Goal: Task Accomplishment & Management: Complete application form

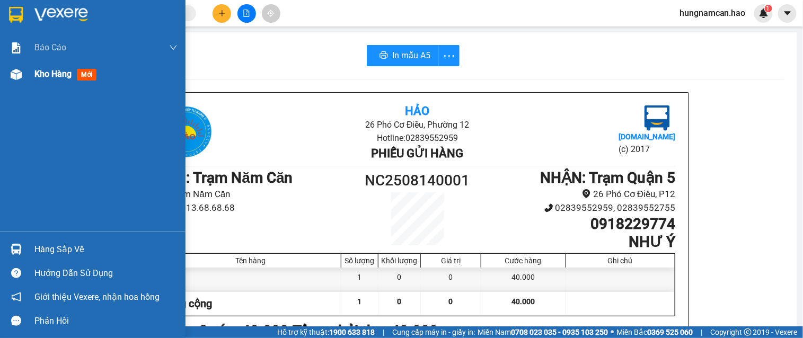
click at [24, 80] on div at bounding box center [16, 74] width 19 height 19
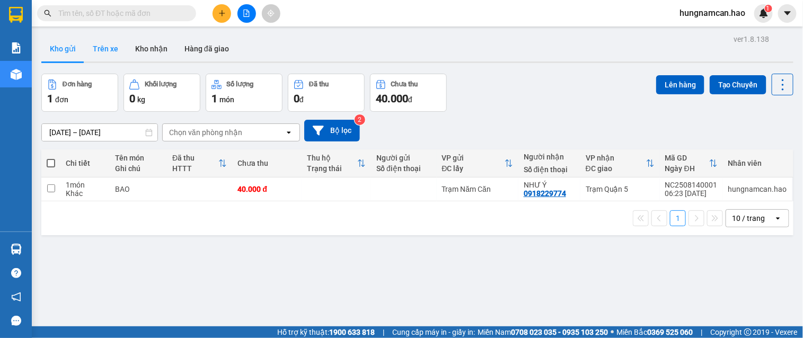
click at [96, 54] on button "Trên xe" at bounding box center [105, 48] width 42 height 25
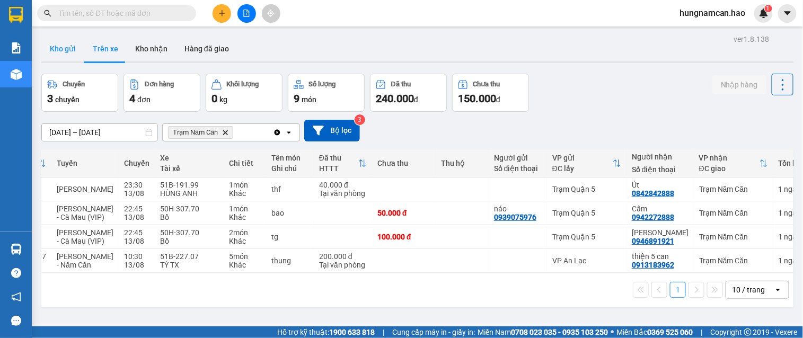
click at [71, 58] on button "Kho gửi" at bounding box center [62, 48] width 43 height 25
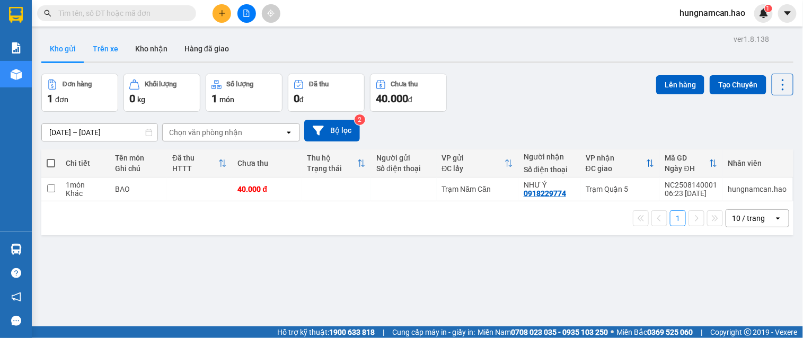
drag, startPoint x: 98, startPoint y: 45, endPoint x: 143, endPoint y: 57, distance: 47.3
click at [98, 45] on button "Trên xe" at bounding box center [105, 48] width 42 height 25
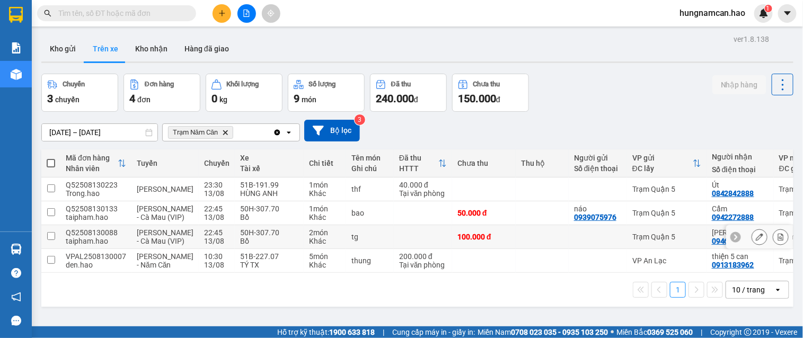
click at [645, 241] on div "Trạm Quận 5" at bounding box center [667, 237] width 69 height 8
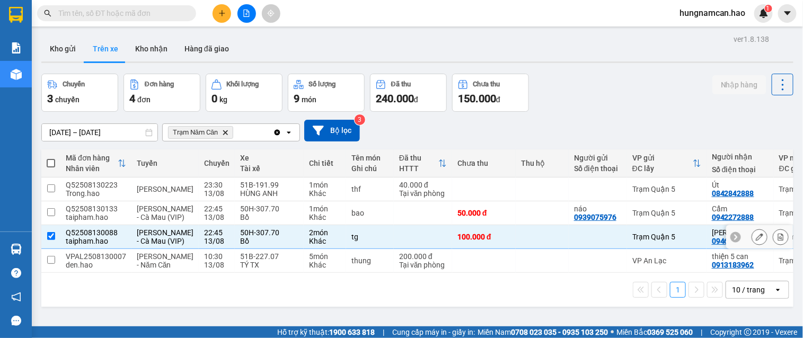
checkbox input "true"
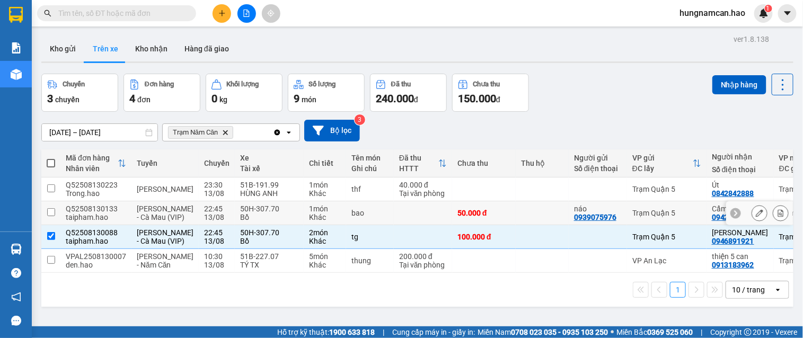
click at [629, 203] on td "Trạm Quận 5" at bounding box center [667, 213] width 80 height 24
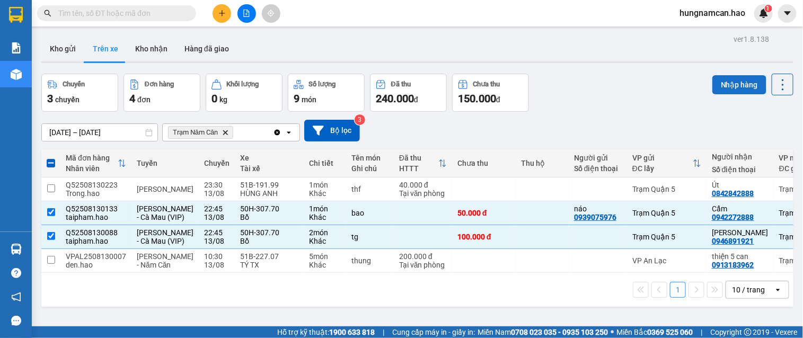
click at [731, 87] on button "Nhập hàng" at bounding box center [740, 84] width 54 height 19
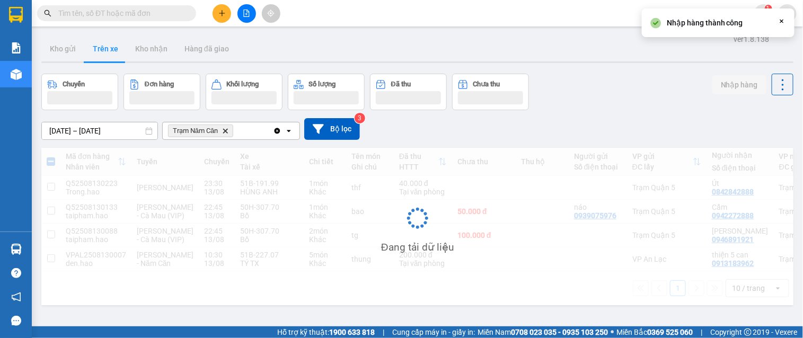
checkbox input "false"
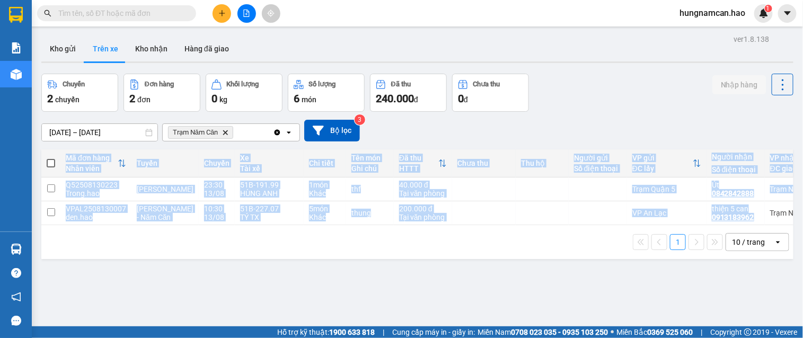
drag, startPoint x: 706, startPoint y: 225, endPoint x: 724, endPoint y: 226, distance: 18.1
click at [724, 225] on div "Mã đơn hàng Nhân viên Tuyến Chuyến Xe Tài xế Chi tiết Tên món Ghi chú Đã thu HT…" at bounding box center [417, 188] width 752 height 76
click at [754, 185] on button at bounding box center [759, 189] width 15 height 19
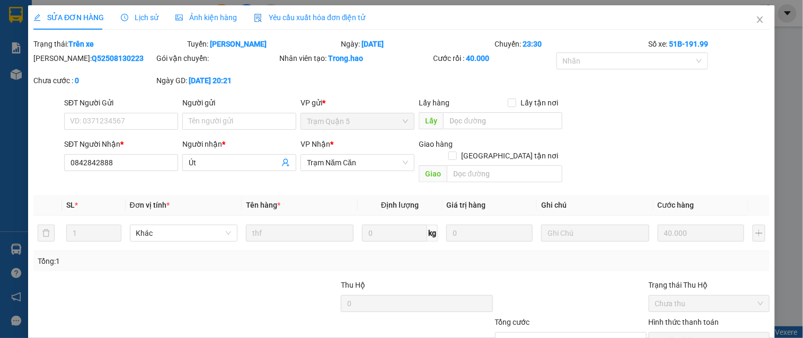
type input "0842842888"
type input "Út"
type input "40.000"
type input "0"
click at [150, 19] on span "Lịch sử" at bounding box center [140, 17] width 38 height 8
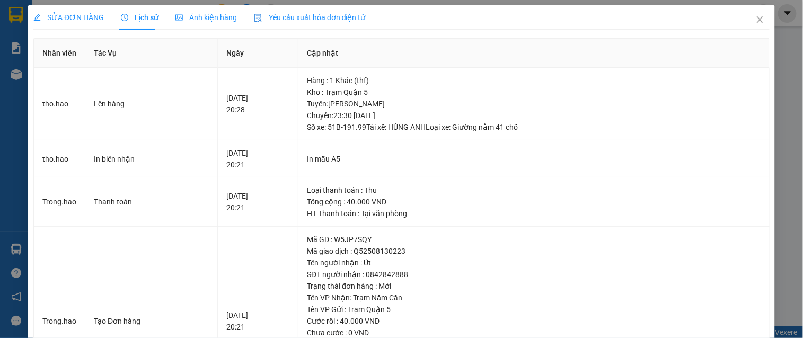
click at [225, 14] on span "Ảnh kiện hàng" at bounding box center [206, 17] width 62 height 8
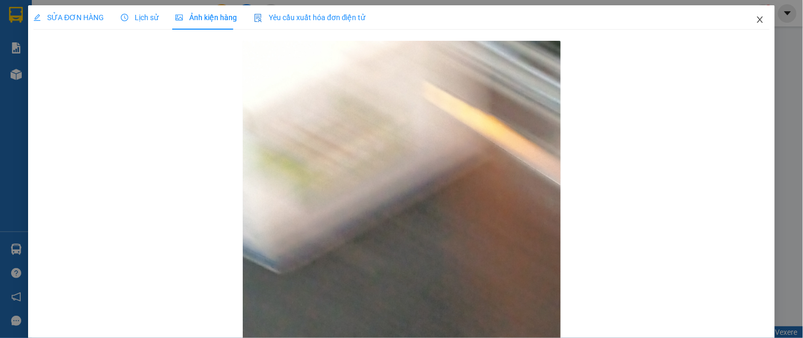
click at [752, 13] on span "Close" at bounding box center [760, 20] width 30 height 30
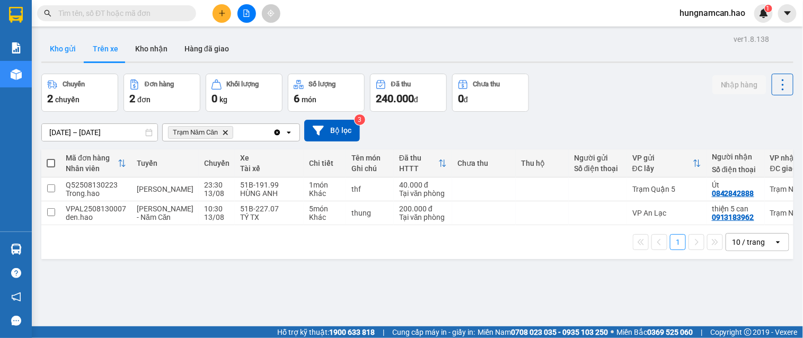
click at [76, 50] on button "Kho gửi" at bounding box center [62, 48] width 43 height 25
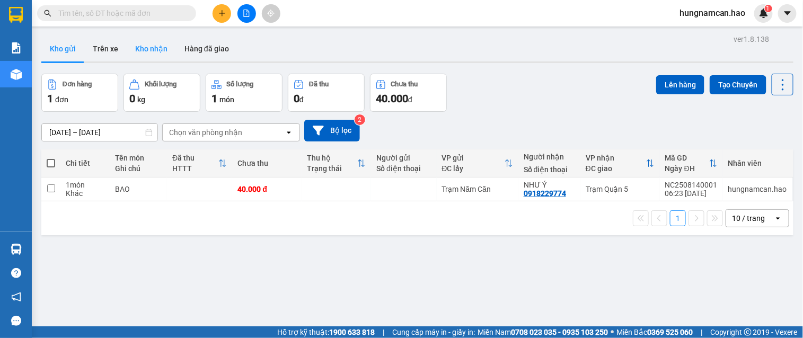
click at [158, 49] on button "Kho nhận" at bounding box center [151, 48] width 49 height 25
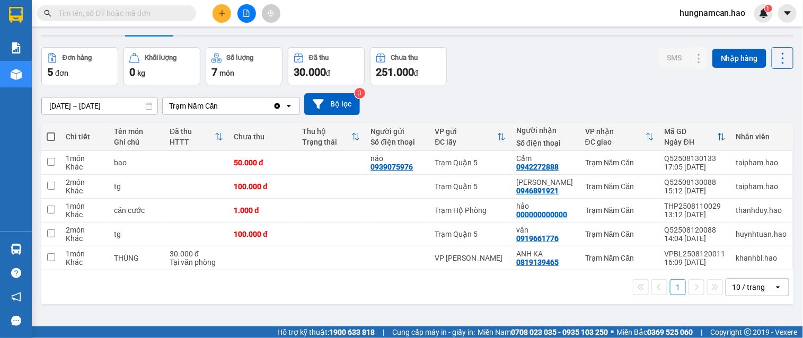
scroll to position [49, 0]
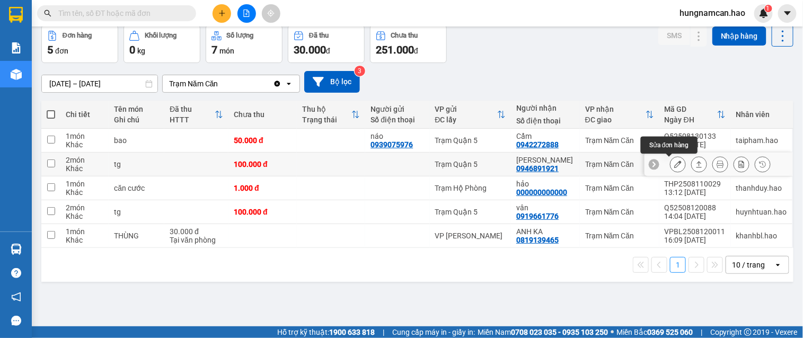
click at [674, 164] on icon at bounding box center [677, 164] width 7 height 7
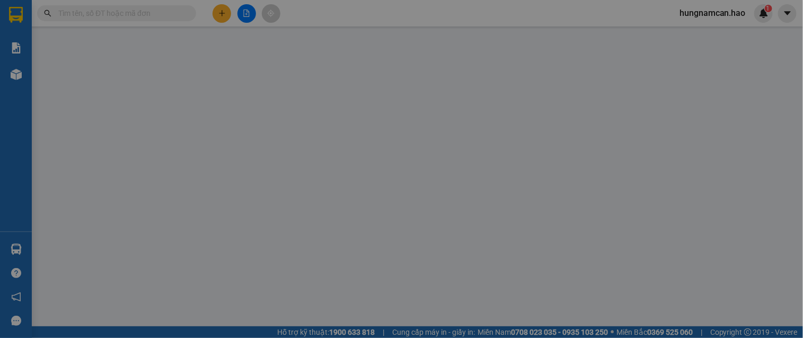
type input "0946891921"
type input "[PERSON_NAME]"
type input "100.000"
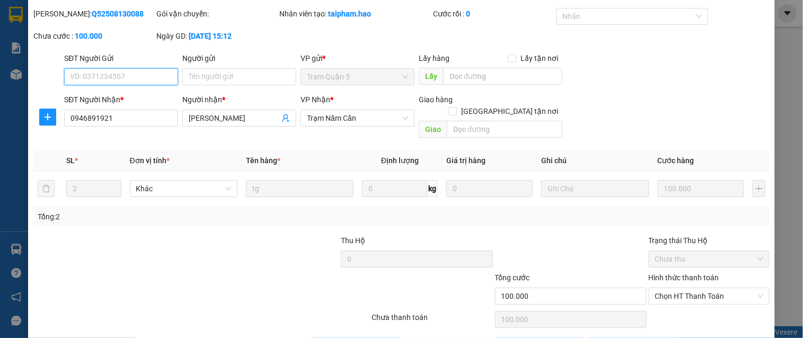
scroll to position [56, 0]
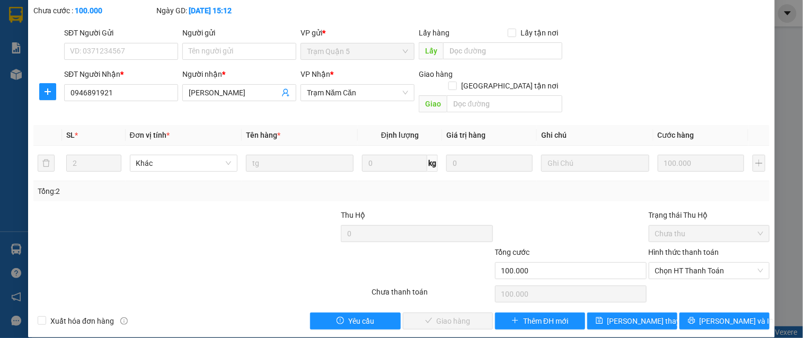
click at [681, 284] on div "Chọn HT Thanh Toán" at bounding box center [709, 294] width 123 height 21
click at [680, 263] on span "Chọn HT Thanh Toán" at bounding box center [709, 271] width 108 height 16
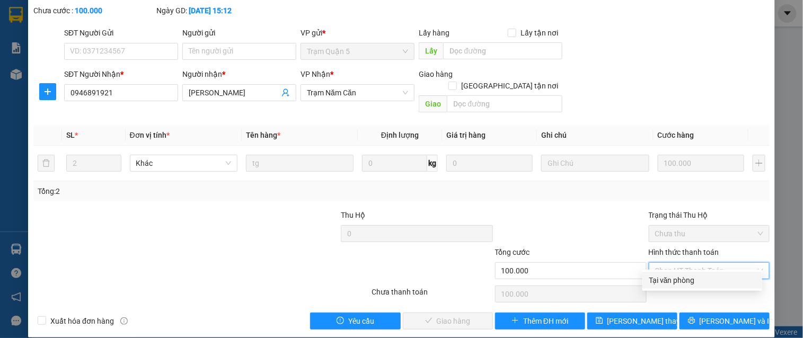
drag, startPoint x: 677, startPoint y: 277, endPoint x: 665, endPoint y: 278, distance: 11.7
click at [675, 277] on div "Tại văn phòng" at bounding box center [702, 281] width 107 height 12
type input "0"
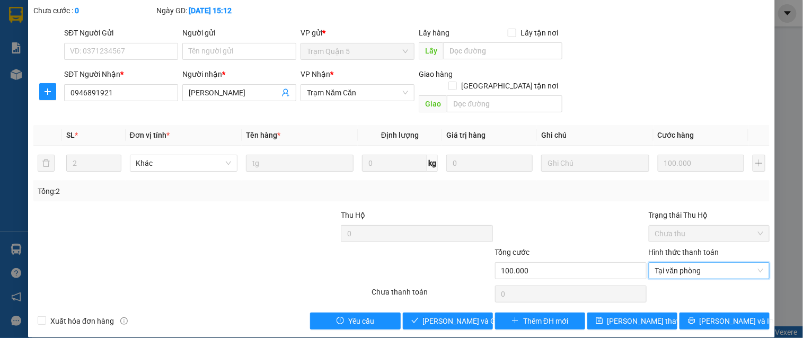
click at [445, 295] on div "Total Paid Fee 0 Total UnPaid Fee 100.000 Cash Collection Total Fee Mã ĐH: Q525…" at bounding box center [401, 156] width 736 height 347
click at [444, 315] on span "[PERSON_NAME] và Giao hàng" at bounding box center [474, 321] width 102 height 12
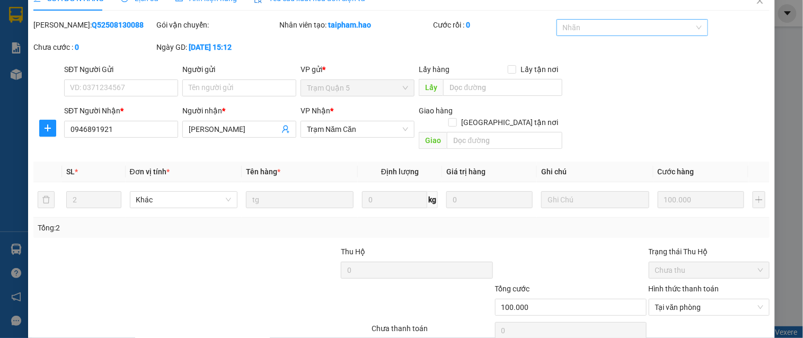
scroll to position [0, 0]
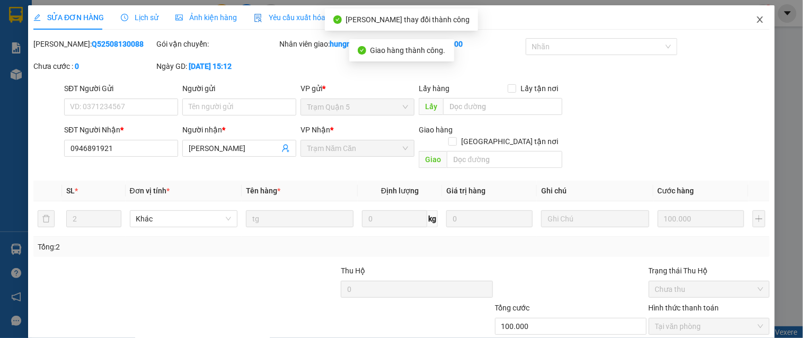
click at [762, 16] on span "Close" at bounding box center [760, 20] width 30 height 30
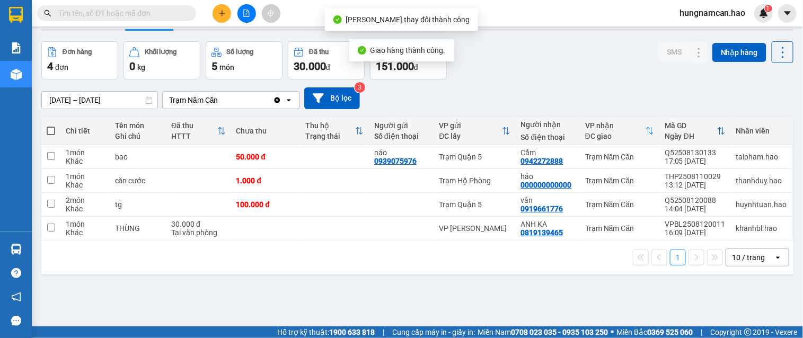
scroll to position [49, 0]
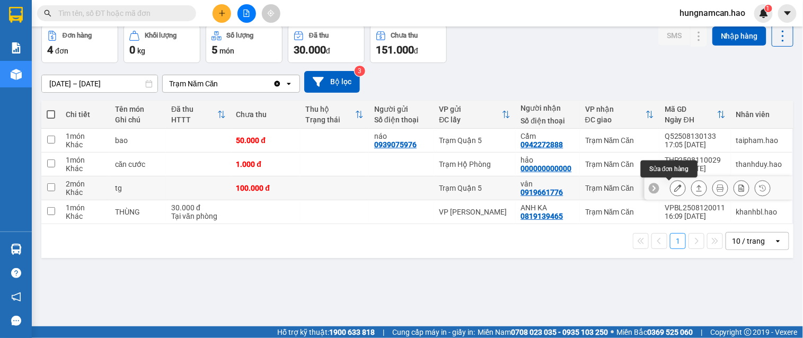
click at [671, 183] on button at bounding box center [678, 188] width 15 height 19
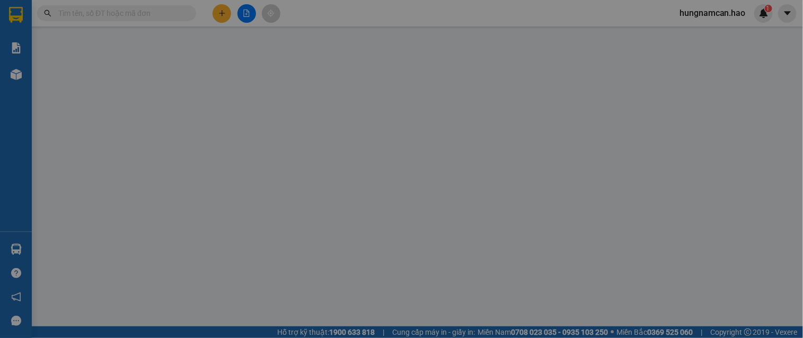
type input "0919661776"
type input "vân"
type input "100.000"
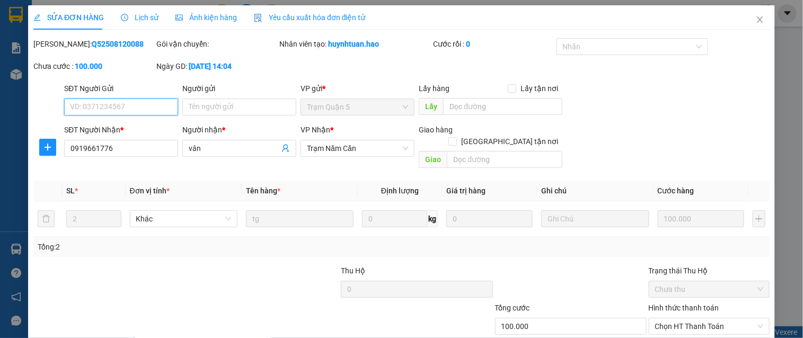
scroll to position [41, 0]
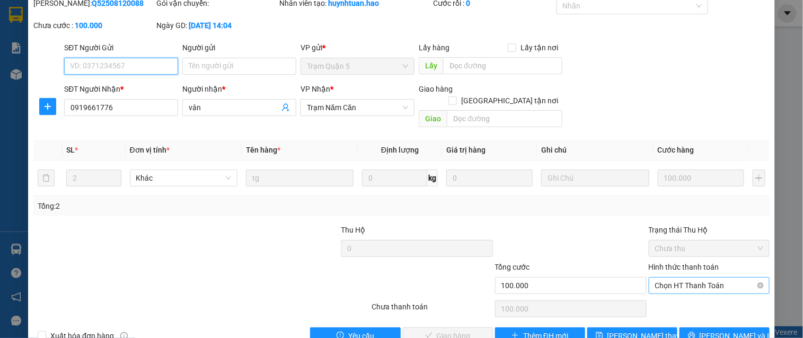
click at [657, 278] on span "Chọn HT Thanh Toán" at bounding box center [709, 286] width 108 height 16
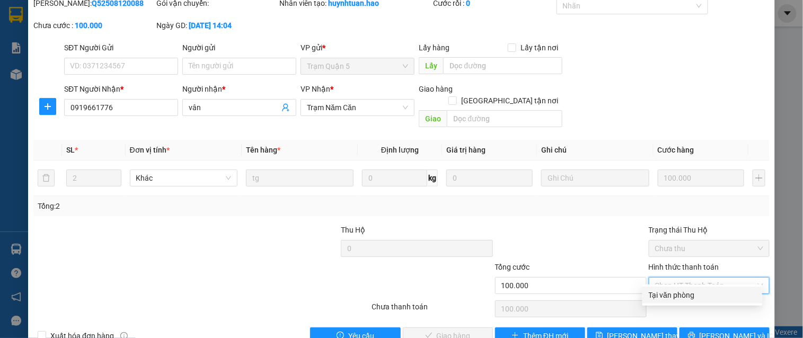
drag, startPoint x: 657, startPoint y: 293, endPoint x: 517, endPoint y: 304, distance: 140.9
click at [653, 293] on div "Tại văn phòng" at bounding box center [702, 295] width 107 height 12
type input "0"
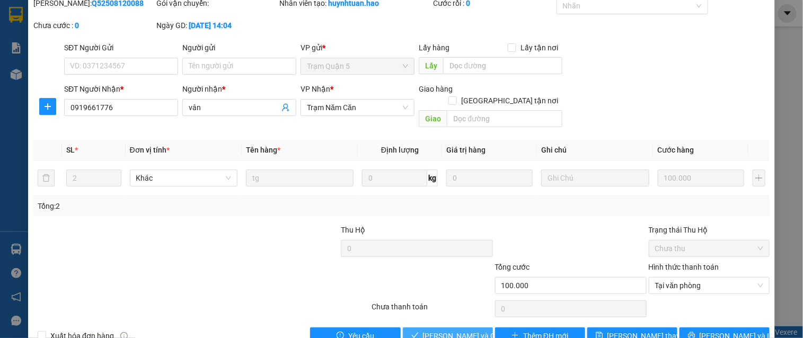
click at [471, 330] on span "[PERSON_NAME] và Giao hàng" at bounding box center [474, 336] width 102 height 12
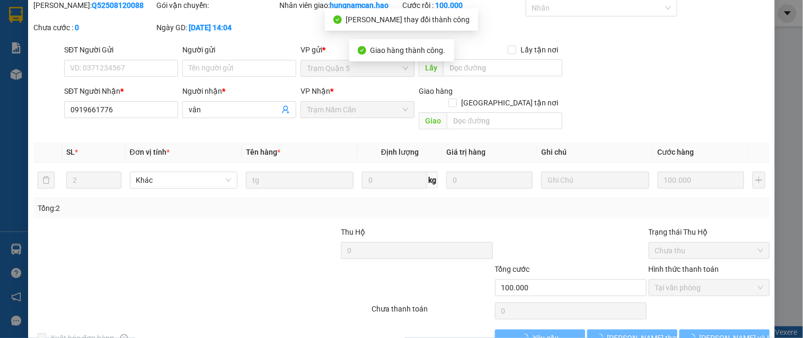
scroll to position [0, 0]
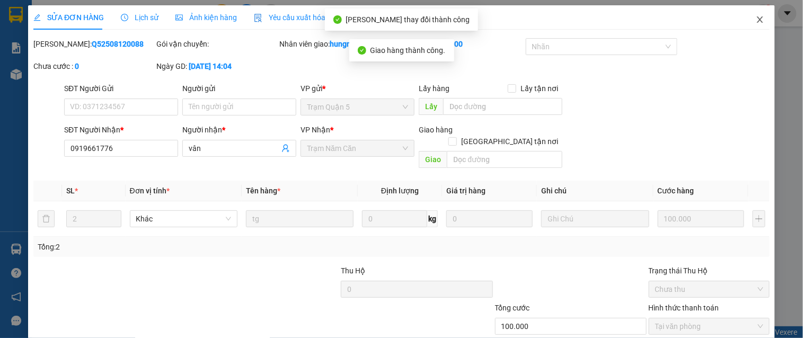
click at [756, 17] on icon "close" at bounding box center [760, 19] width 8 height 8
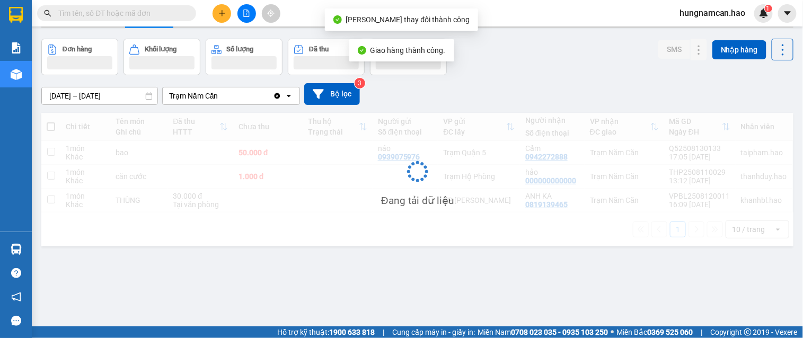
scroll to position [49, 0]
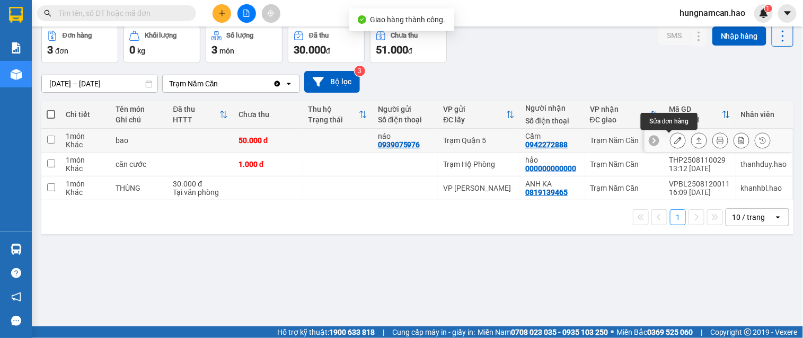
click at [674, 140] on icon at bounding box center [677, 140] width 7 height 7
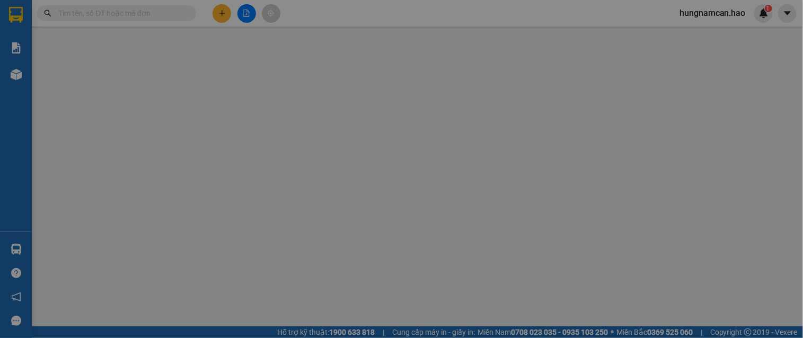
type input "0939075976"
type input "náo"
type input "0942272888"
type input "Cẩm"
type input "50.000"
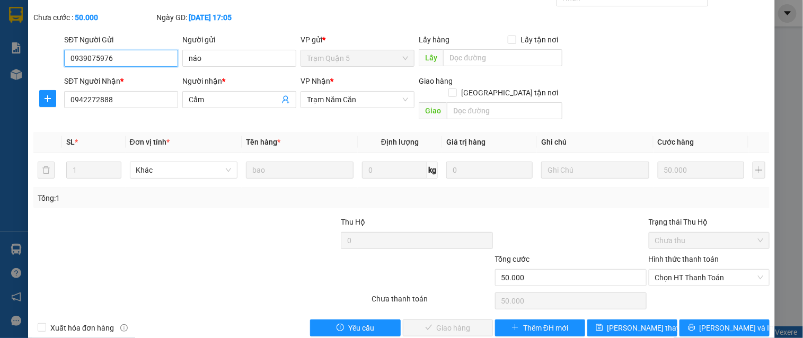
scroll to position [56, 0]
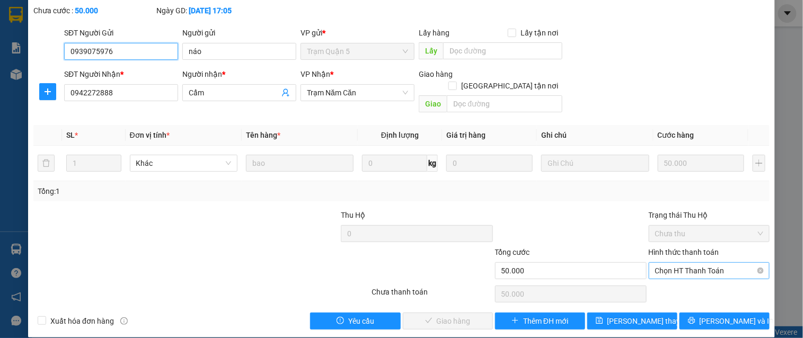
click at [680, 263] on span "Chọn HT Thanh Toán" at bounding box center [709, 271] width 108 height 16
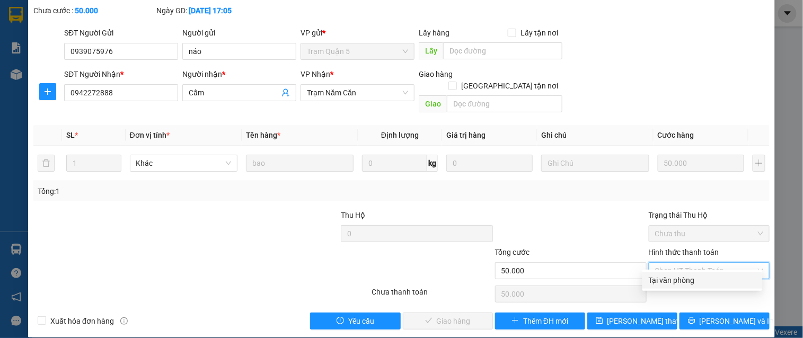
click at [679, 281] on div "Tại văn phòng" at bounding box center [702, 281] width 107 height 12
type input "0"
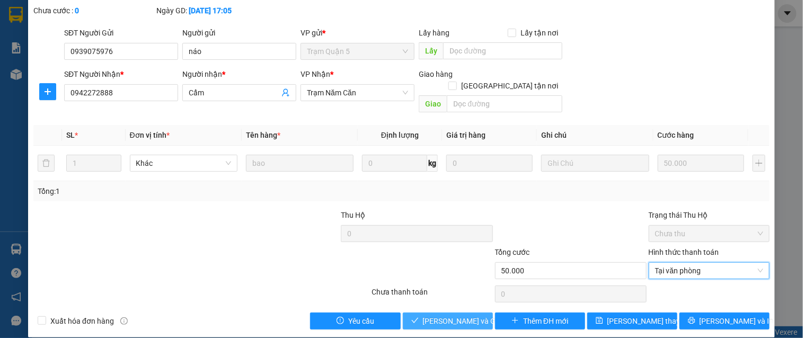
click at [474, 315] on span "[PERSON_NAME] và Giao hàng" at bounding box center [474, 321] width 102 height 12
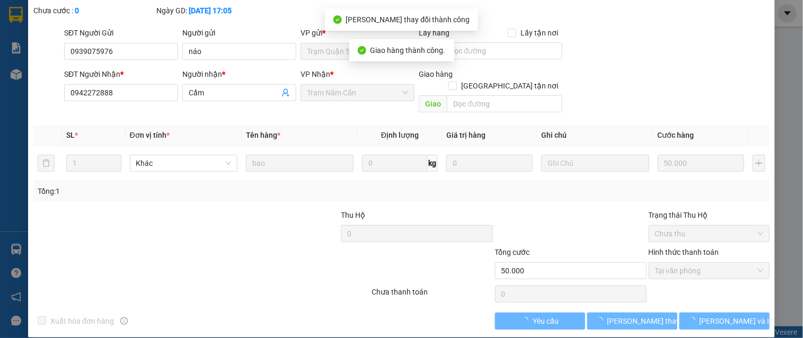
scroll to position [0, 0]
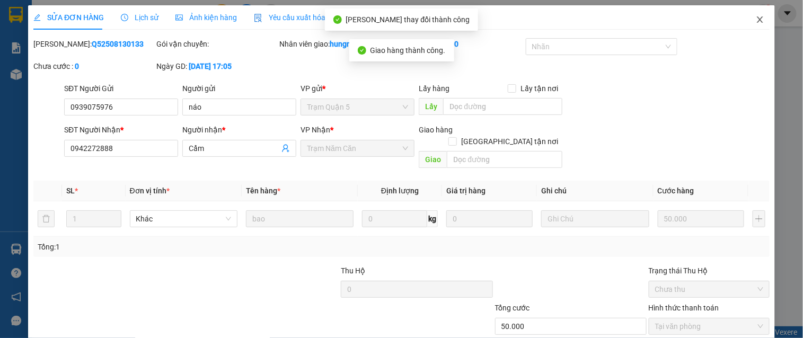
click at [756, 22] on icon "close" at bounding box center [760, 19] width 8 height 8
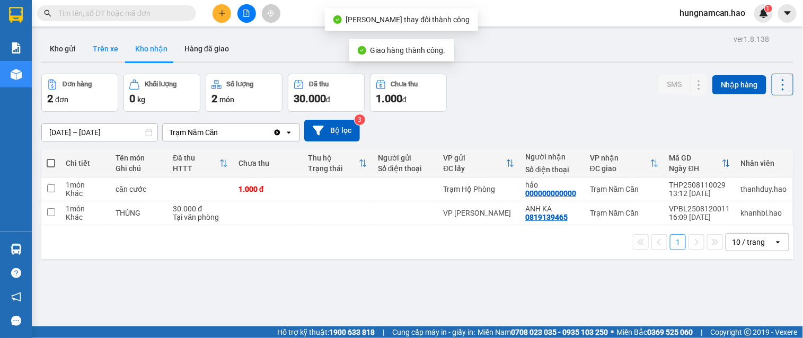
click at [111, 51] on button "Trên xe" at bounding box center [105, 48] width 42 height 25
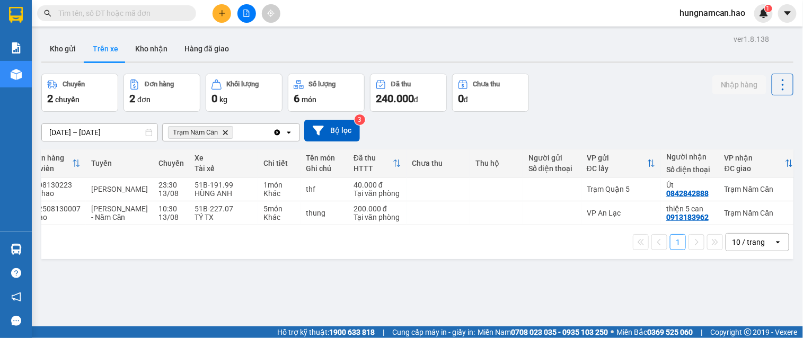
scroll to position [0, 56]
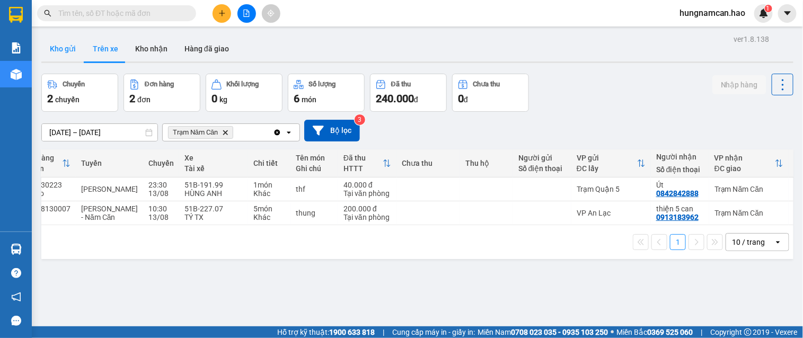
click at [61, 53] on button "Kho gửi" at bounding box center [62, 48] width 43 height 25
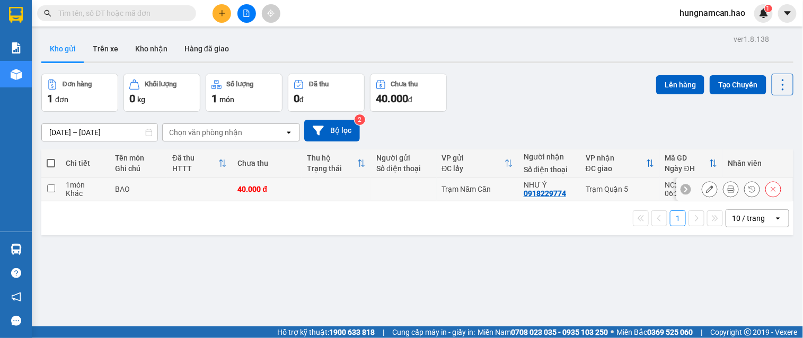
click at [304, 181] on td at bounding box center [336, 190] width 69 height 24
checkbox input "true"
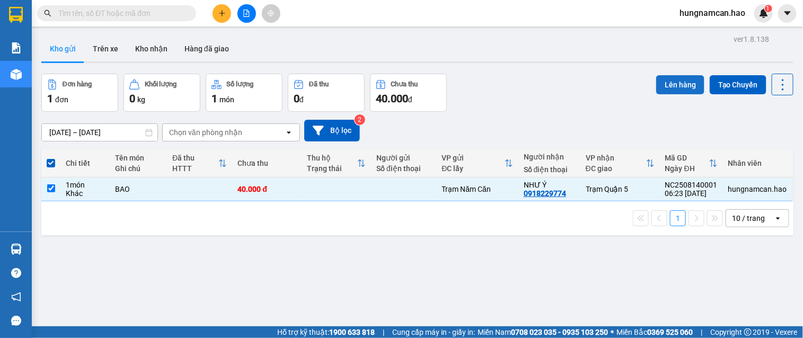
click at [669, 78] on button "Lên hàng" at bounding box center [680, 84] width 48 height 19
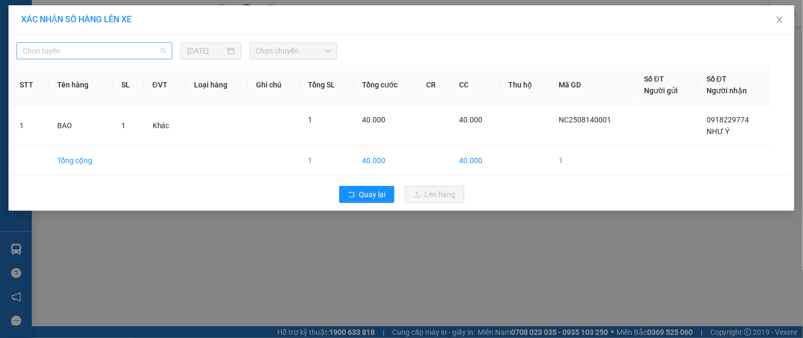
click at [119, 49] on span "Chọn tuyến" at bounding box center [94, 51] width 143 height 16
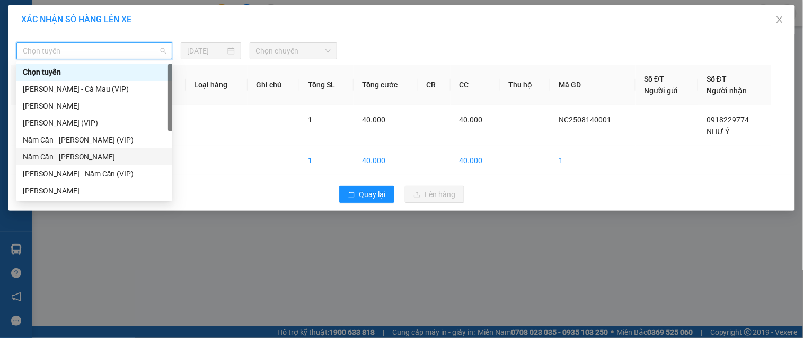
click at [96, 150] on div "Năm Căn - [PERSON_NAME]" at bounding box center [94, 156] width 156 height 17
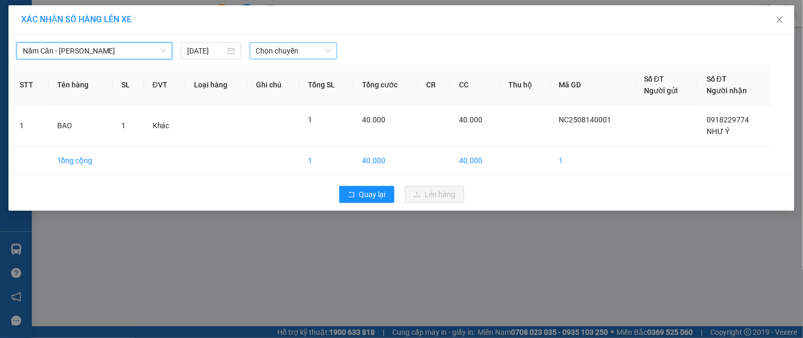
click at [292, 51] on span "Chọn chuyến" at bounding box center [293, 51] width 75 height 16
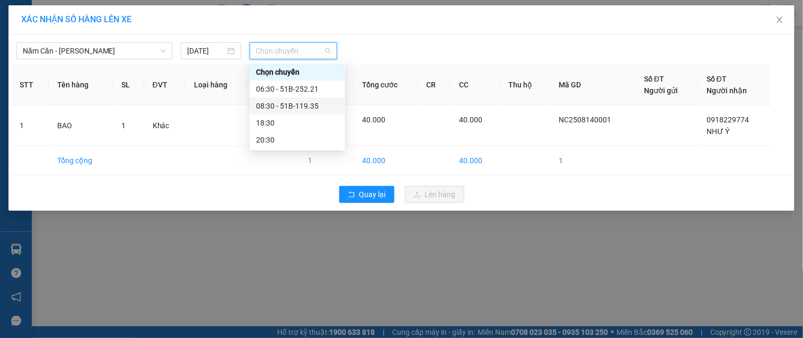
click at [300, 104] on div "08:30 - 51B-119.35" at bounding box center [297, 106] width 83 height 12
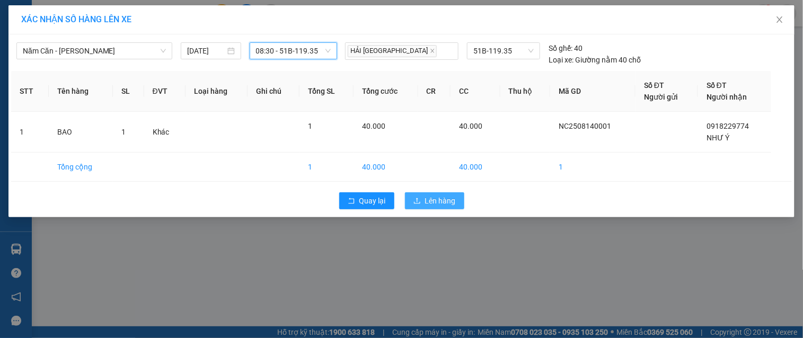
click at [434, 208] on button "Lên hàng" at bounding box center [434, 200] width 59 height 17
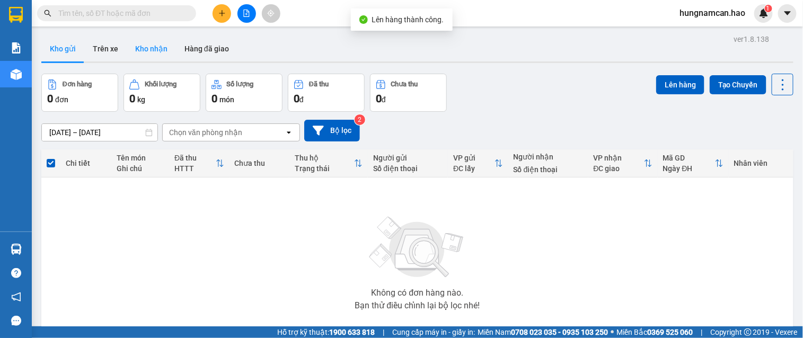
click at [134, 49] on button "Kho nhận" at bounding box center [151, 48] width 49 height 25
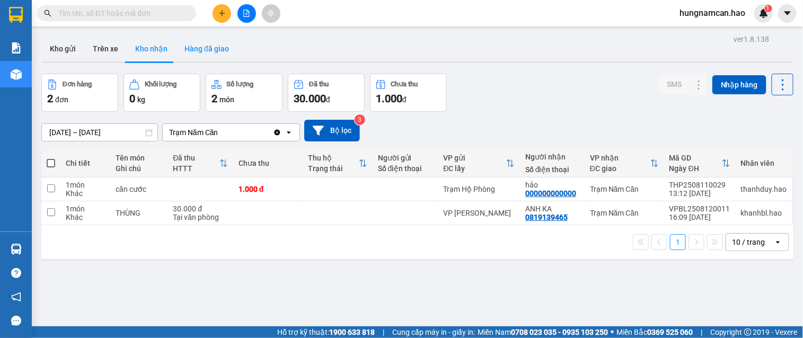
click at [212, 46] on button "Hàng đã giao" at bounding box center [207, 48] width 62 height 25
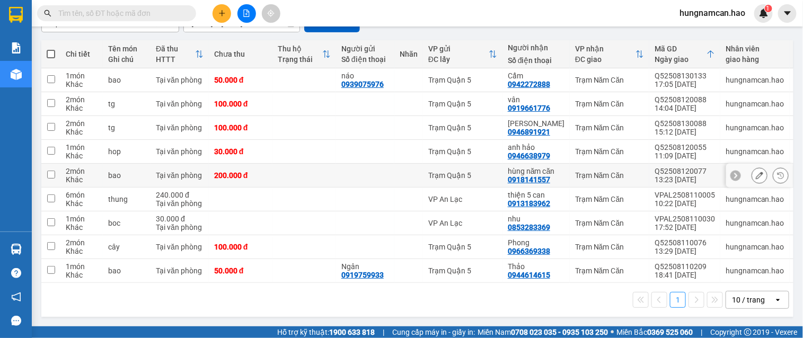
scroll to position [113, 0]
click at [756, 124] on icon at bounding box center [759, 127] width 7 height 7
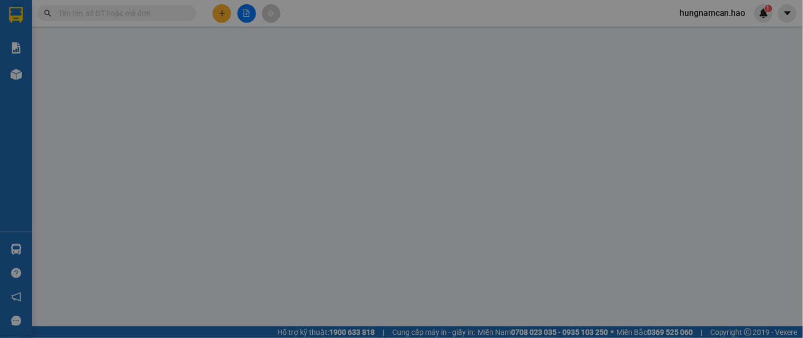
type input "0946891921"
type input "[PERSON_NAME]"
type input "100.000"
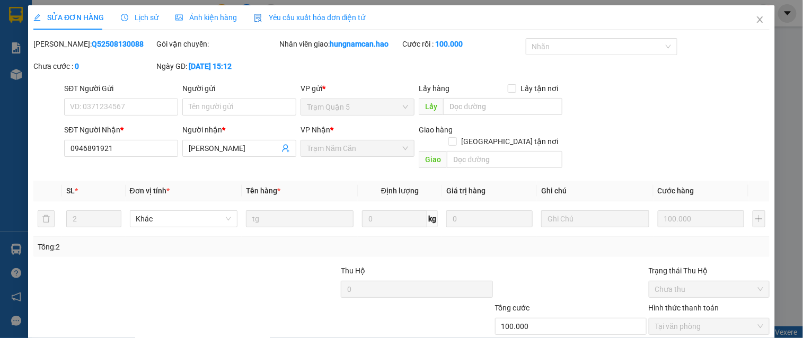
click at [223, 19] on span "Ảnh kiện hàng" at bounding box center [206, 17] width 62 height 8
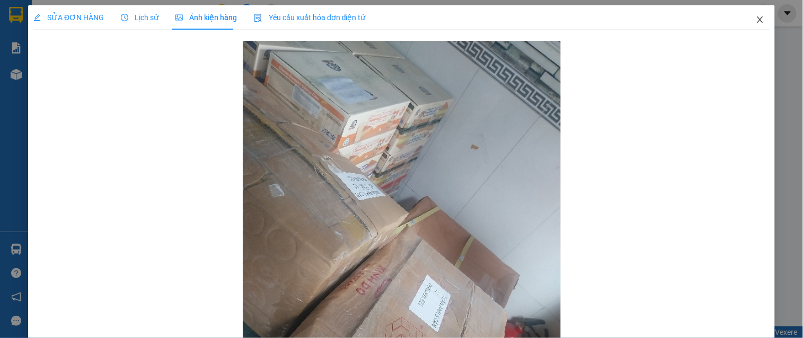
drag, startPoint x: 753, startPoint y: 20, endPoint x: 366, endPoint y: 24, distance: 387.6
click at [756, 20] on icon "close" at bounding box center [760, 19] width 8 height 8
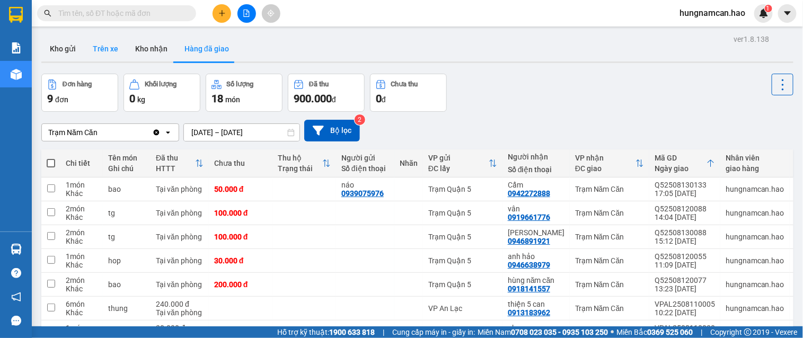
click at [111, 56] on button "Trên xe" at bounding box center [105, 48] width 42 height 25
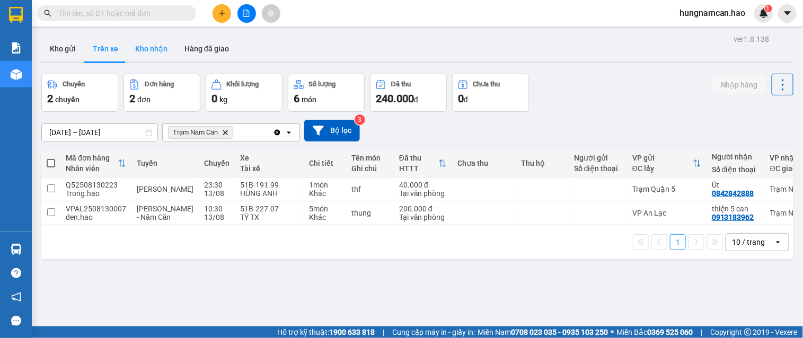
click at [165, 52] on button "Kho nhận" at bounding box center [151, 48] width 49 height 25
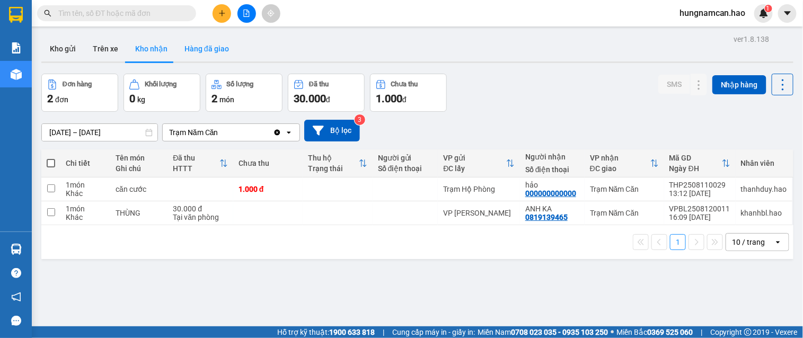
click at [207, 53] on button "Hàng đã giao" at bounding box center [207, 48] width 62 height 25
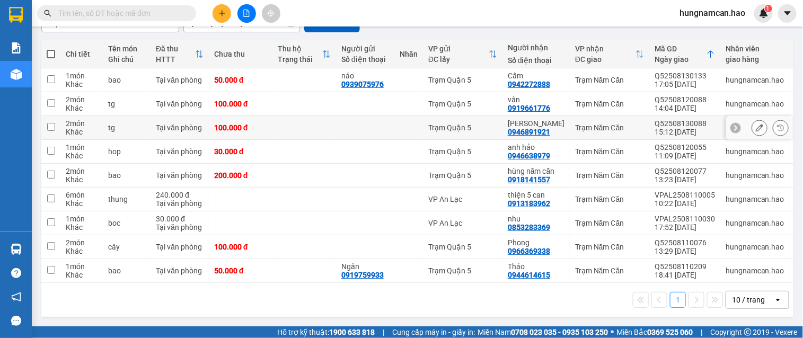
scroll to position [113, 0]
click at [756, 125] on icon at bounding box center [759, 127] width 7 height 7
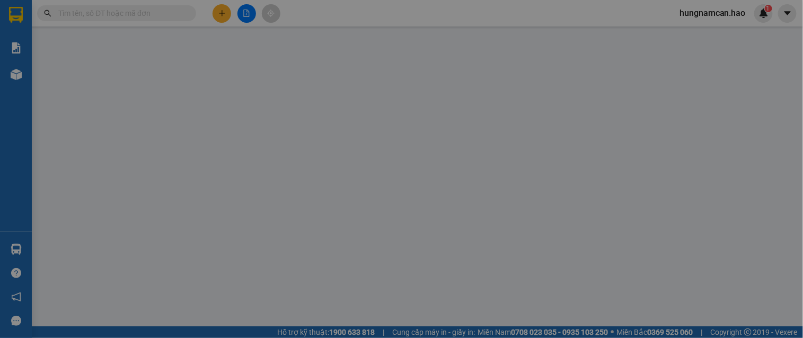
type input "0946891921"
type input "[PERSON_NAME]"
type input "100.000"
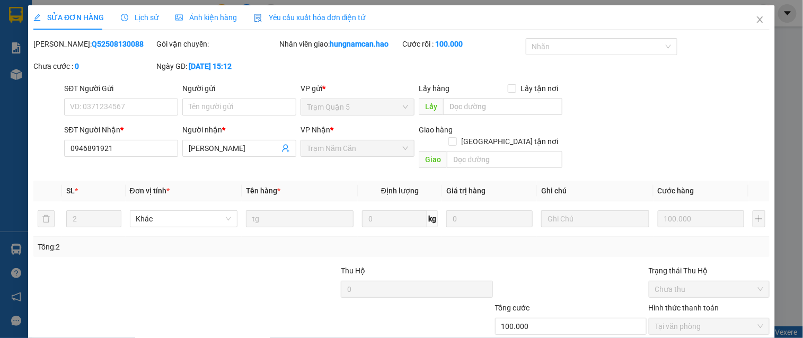
click at [194, 13] on span "Ảnh kiện hàng" at bounding box center [206, 17] width 62 height 8
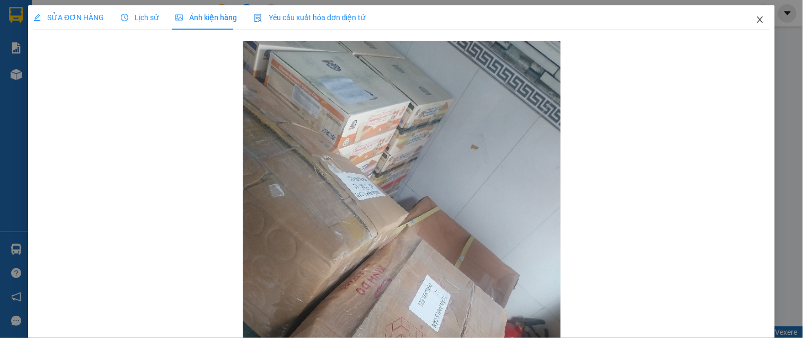
click at [756, 14] on span "Close" at bounding box center [760, 20] width 30 height 30
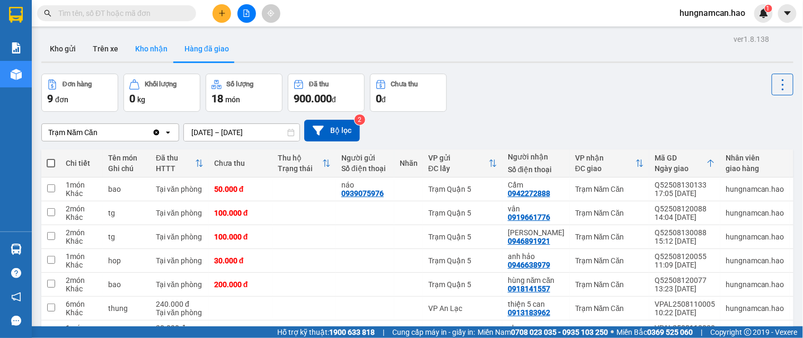
click at [148, 51] on button "Kho nhận" at bounding box center [151, 48] width 49 height 25
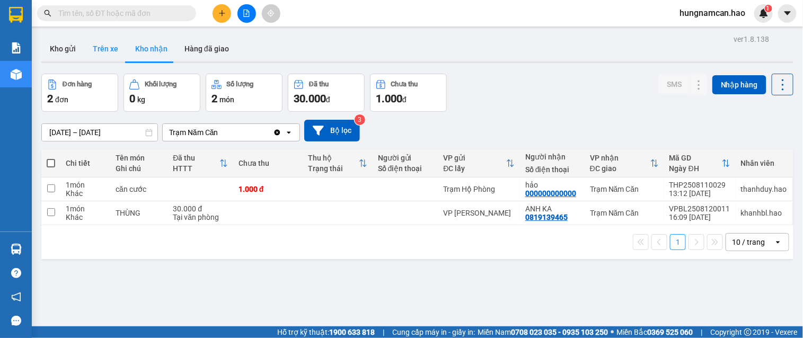
click at [111, 50] on button "Trên xe" at bounding box center [105, 48] width 42 height 25
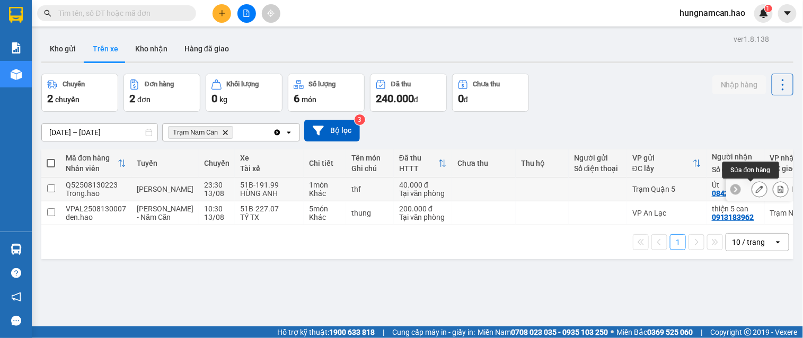
click at [752, 188] on button at bounding box center [759, 189] width 15 height 19
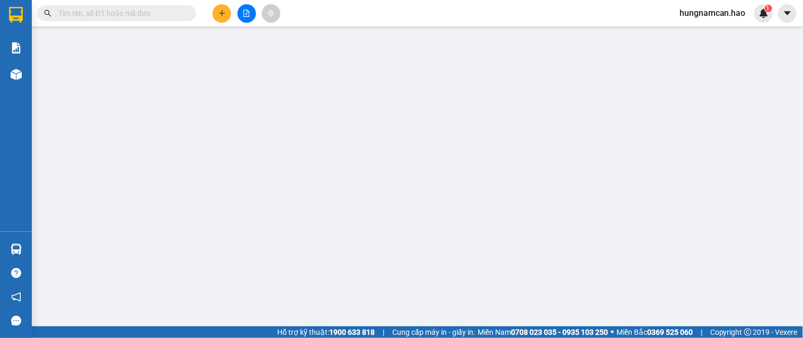
type input "0842842888"
type input "Út"
type input "40.000"
type input "0"
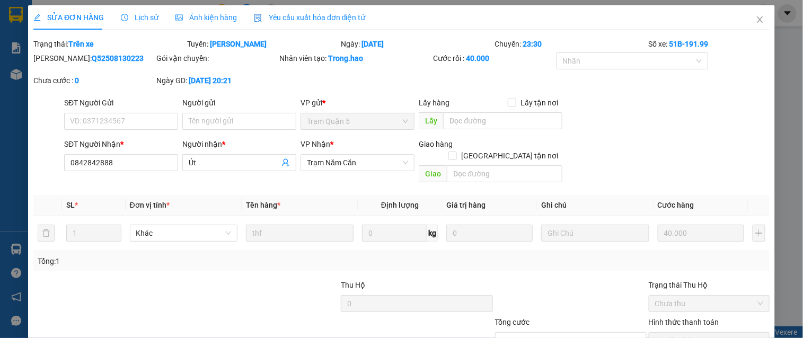
click at [215, 27] on div "Ảnh kiện hàng" at bounding box center [206, 17] width 62 height 24
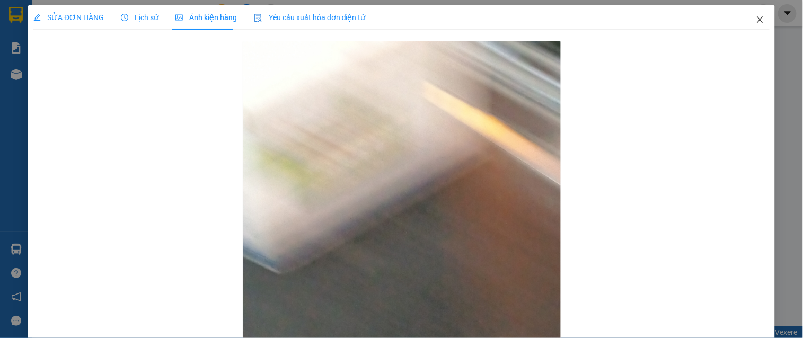
click at [757, 20] on icon "close" at bounding box center [760, 19] width 6 height 6
